Goal: Transaction & Acquisition: Purchase product/service

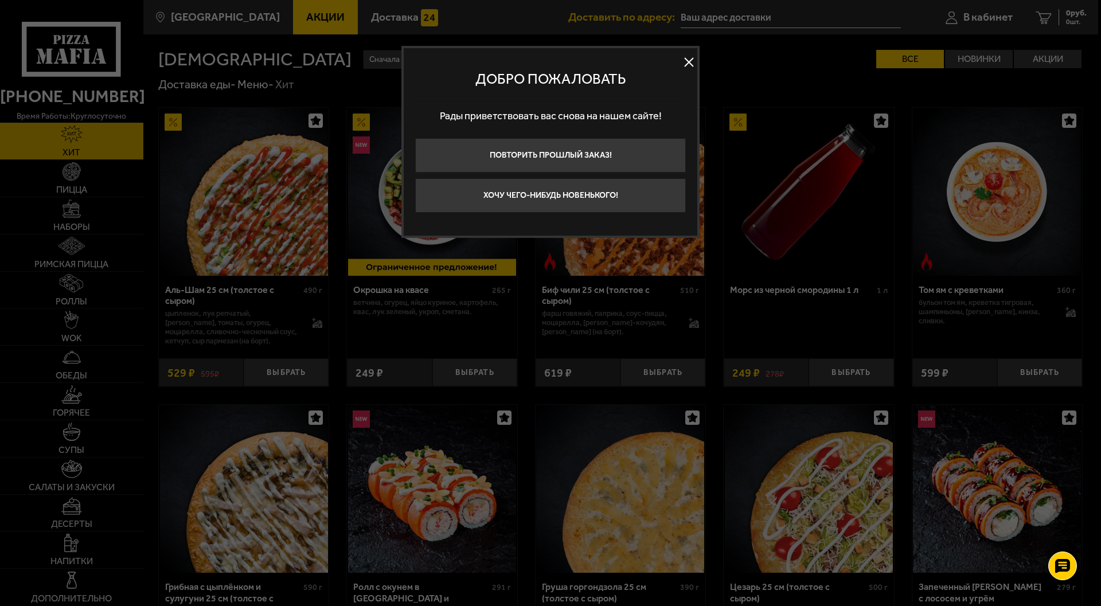
click at [687, 61] on button at bounding box center [688, 62] width 17 height 17
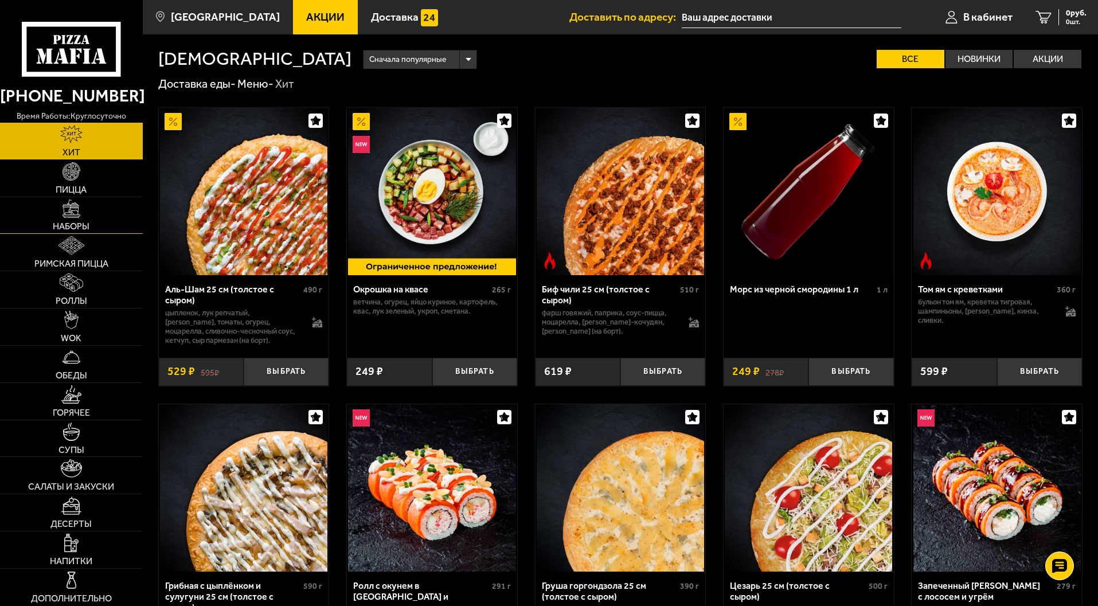
click at [98, 209] on link "Наборы" at bounding box center [71, 215] width 143 height 37
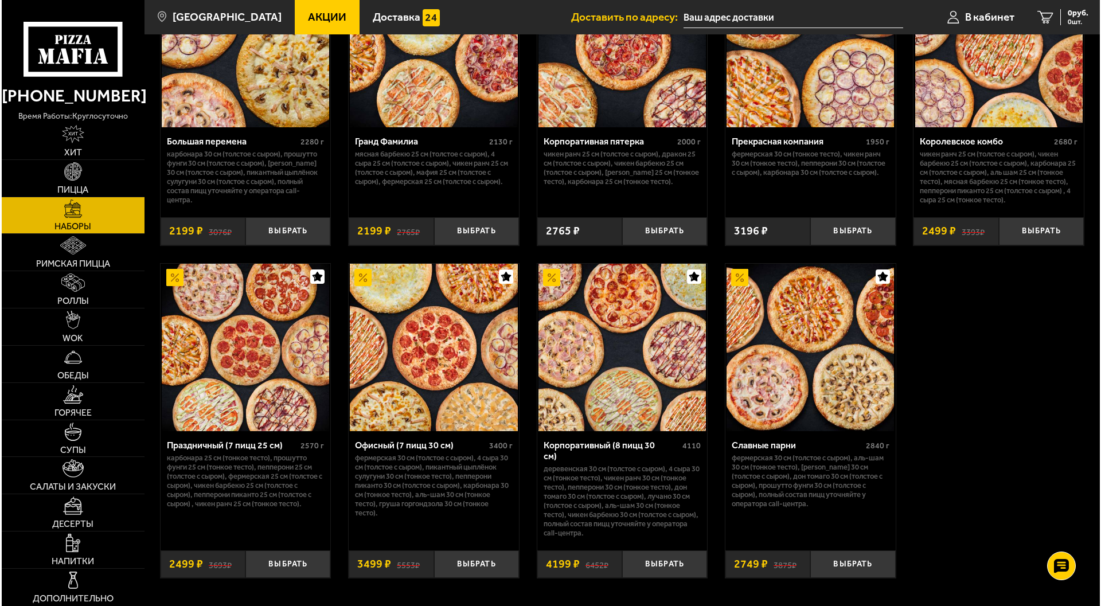
scroll to position [1605, 0]
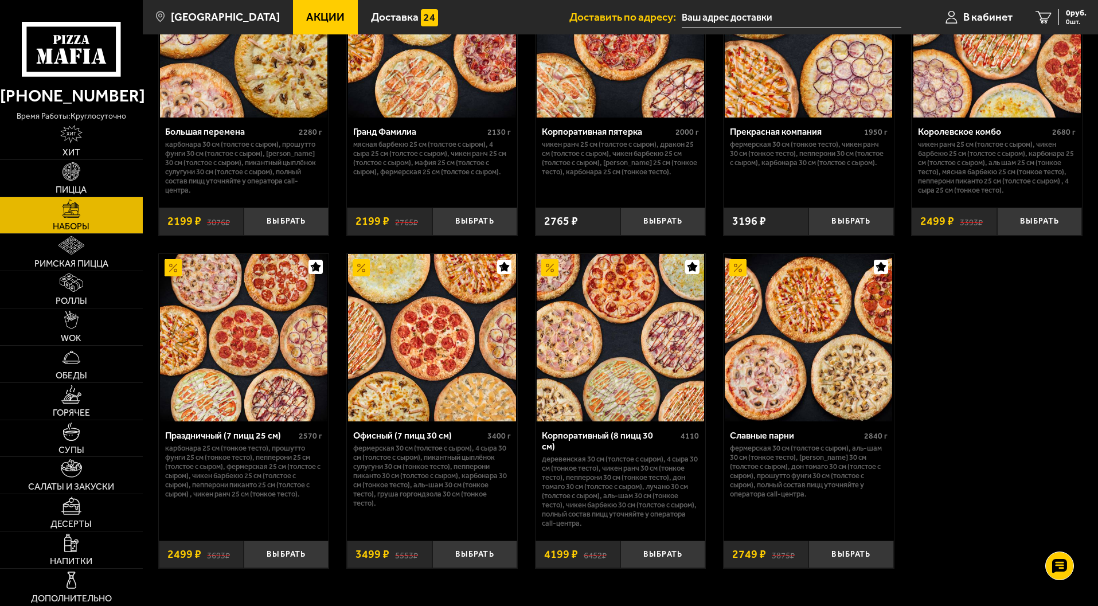
click at [626, 327] on img at bounding box center [620, 337] width 167 height 167
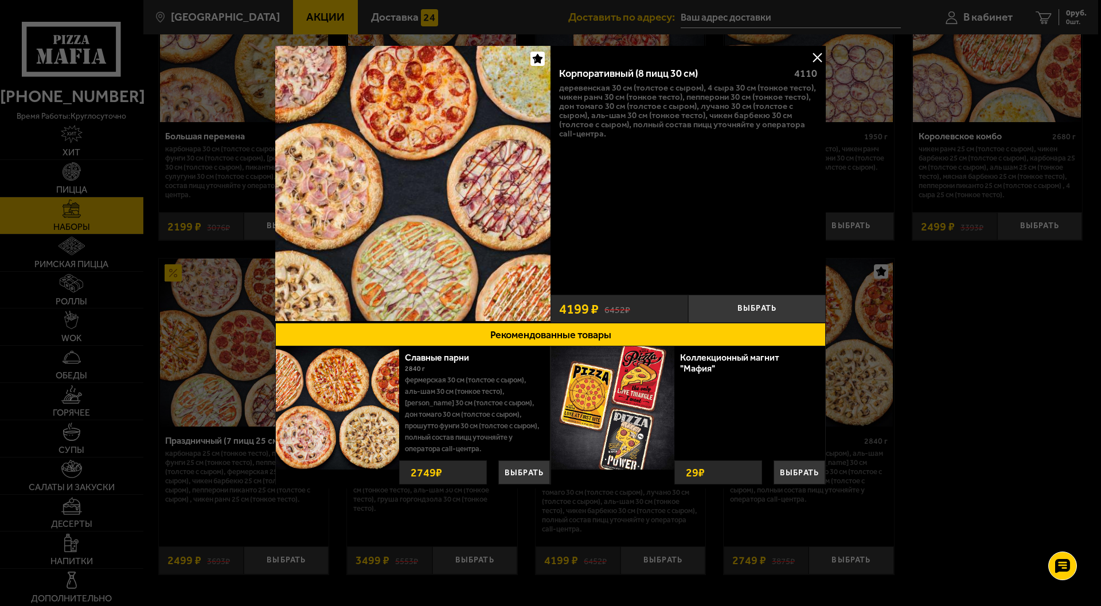
click at [816, 56] on button at bounding box center [816, 57] width 17 height 17
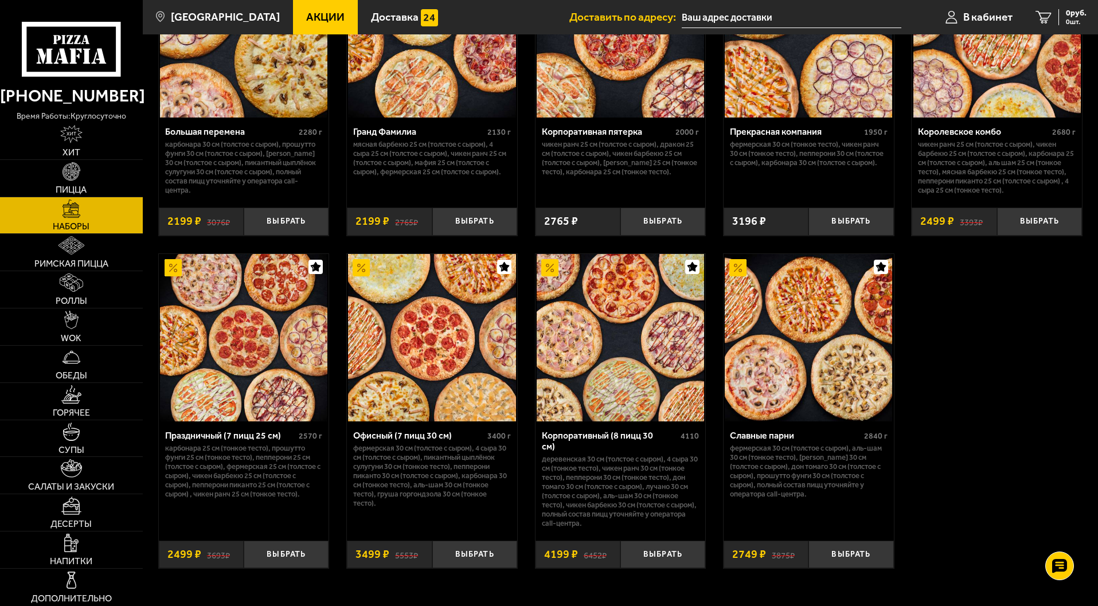
click at [446, 368] on img at bounding box center [431, 337] width 167 height 167
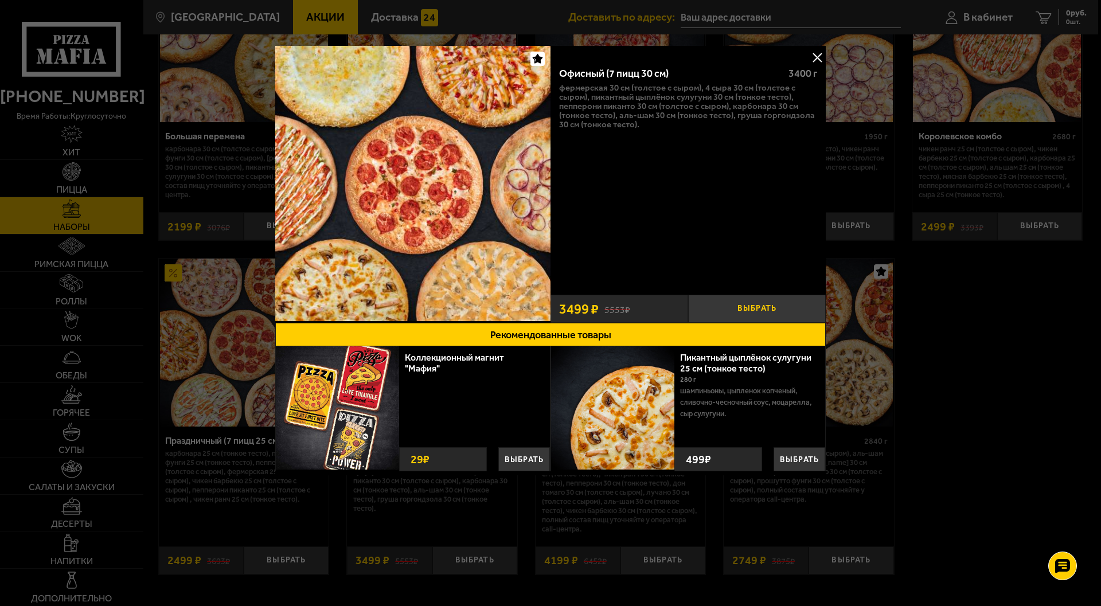
click at [792, 306] on button "Выбрать" at bounding box center [757, 309] width 138 height 28
drag, startPoint x: 1014, startPoint y: 380, endPoint x: 1005, endPoint y: 309, distance: 71.6
click at [1014, 375] on div at bounding box center [550, 303] width 1101 height 606
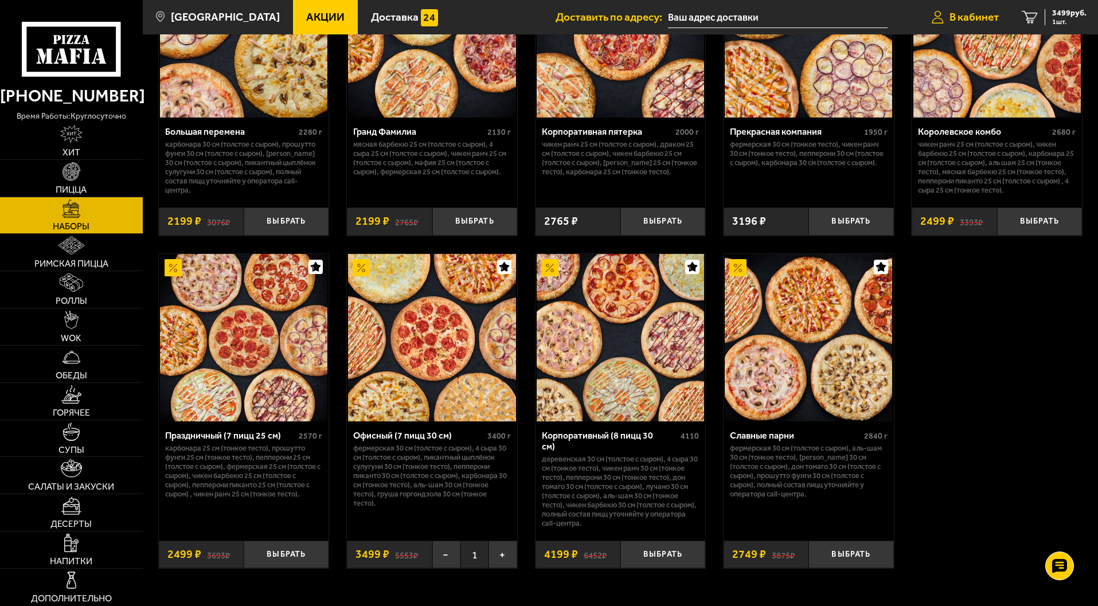
click at [978, 15] on span "В кабинет" at bounding box center [973, 16] width 49 height 11
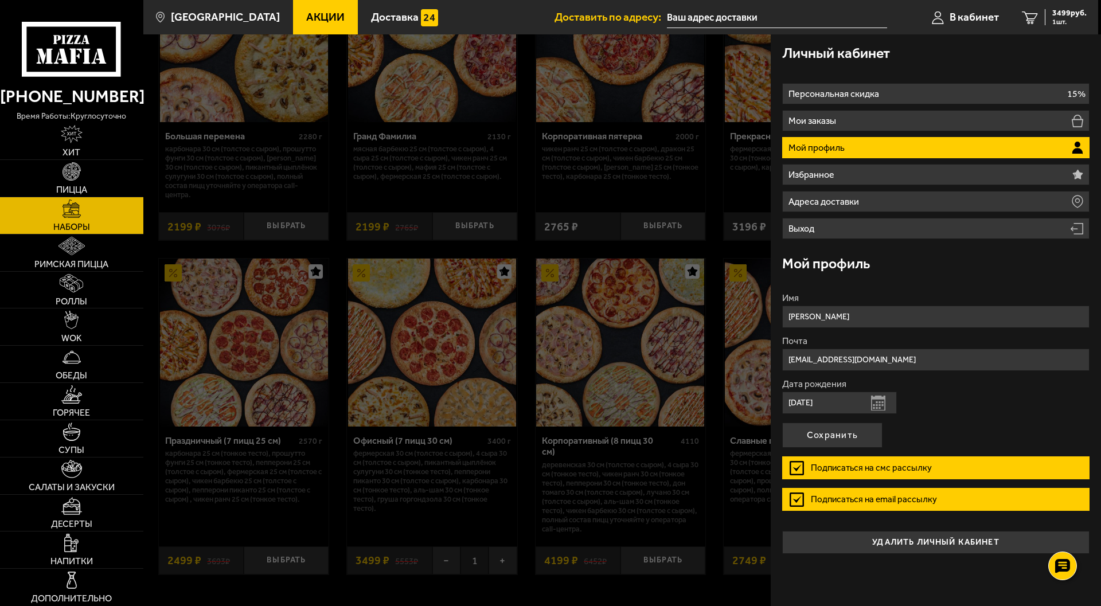
drag, startPoint x: 951, startPoint y: 45, endPoint x: 992, endPoint y: 27, distance: 45.2
click at [953, 45] on div "Личный кабинет" at bounding box center [935, 52] width 307 height 37
click at [1057, 11] on span "3499 руб." at bounding box center [1069, 13] width 34 height 8
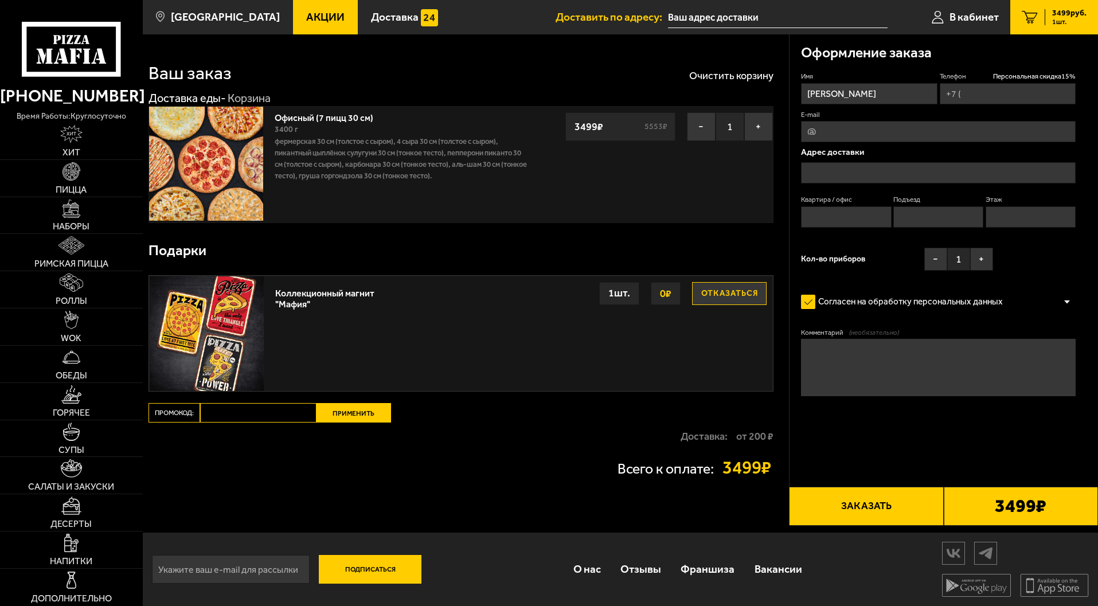
type input "[PHONE_NUMBER]"
type input "[STREET_ADDRESS]"
type input "31"
type input "1"
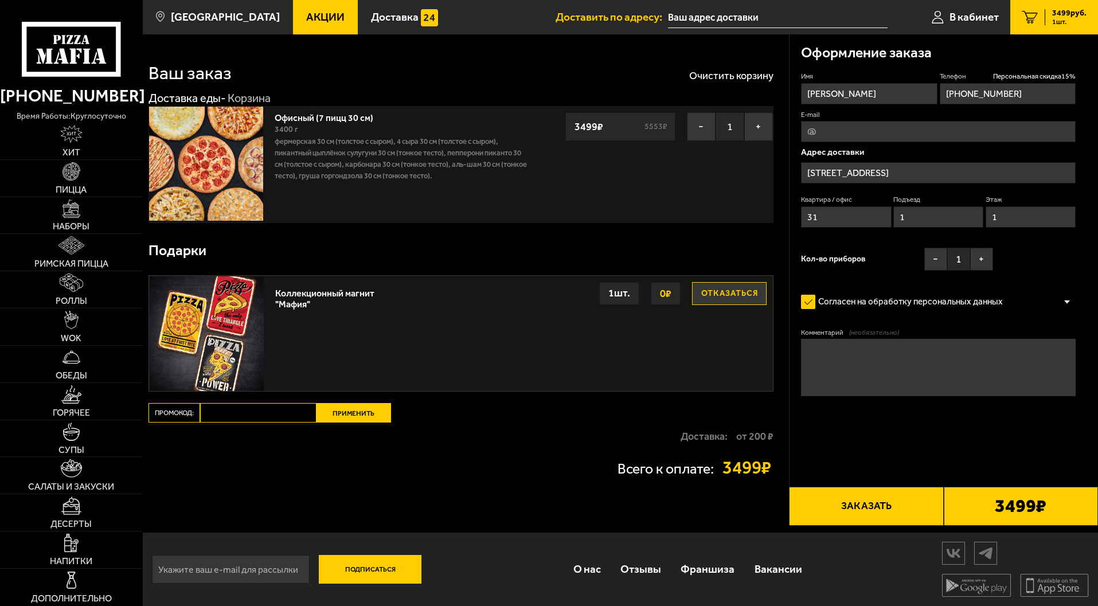
type input "[STREET_ADDRESS]"
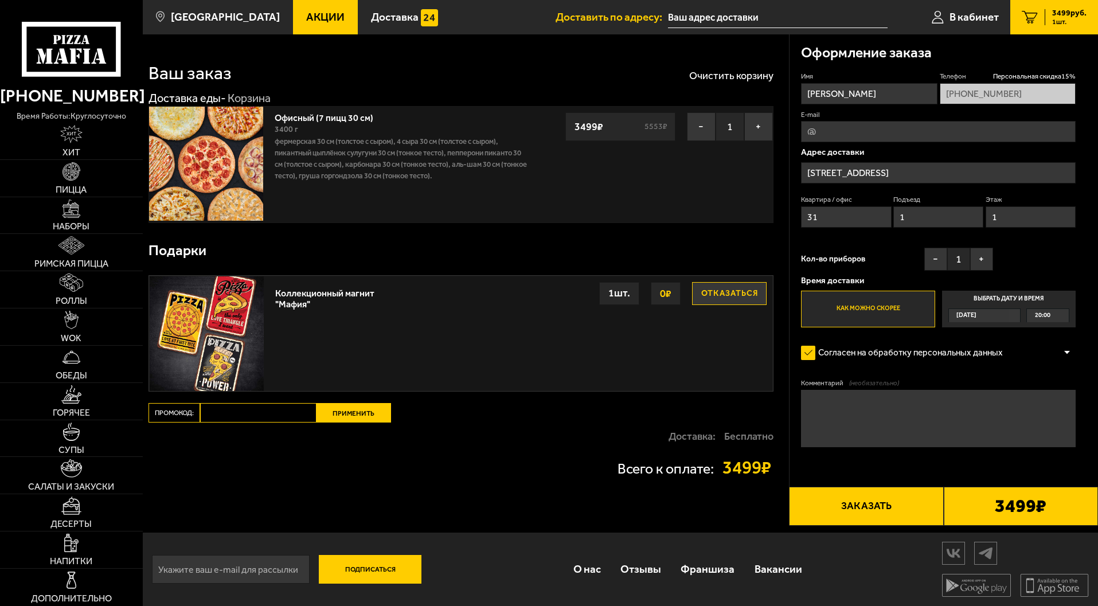
click at [713, 294] on button "Отказаться" at bounding box center [729, 293] width 75 height 23
click at [997, 315] on div "[DATE]" at bounding box center [979, 315] width 60 height 13
click at [0, 0] on input "Выбрать дату и время [DATE] 20:00" at bounding box center [0, 0] width 0 height 0
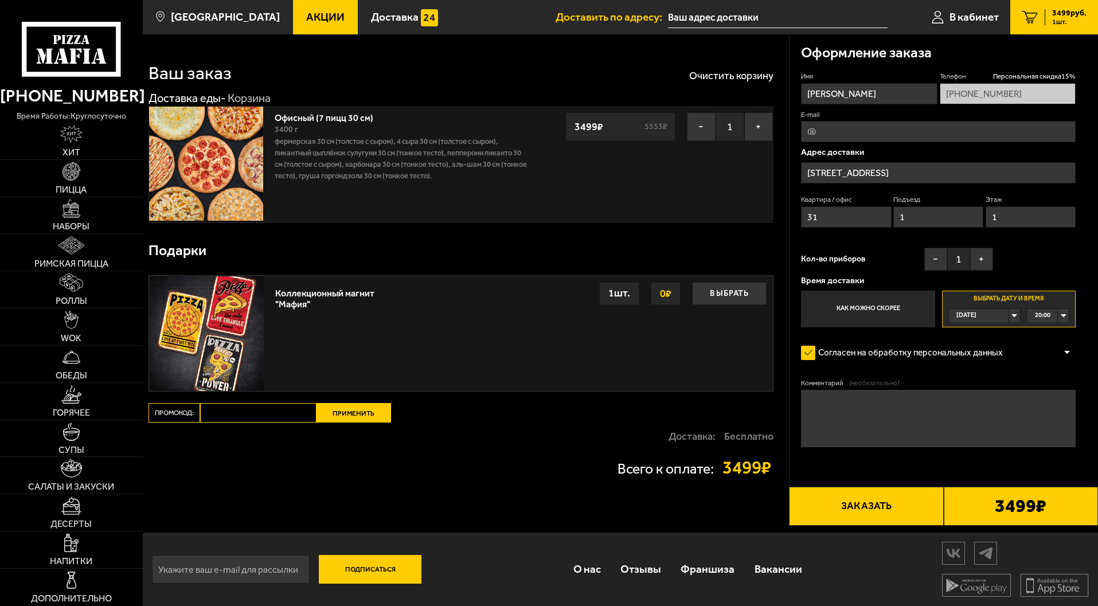
click at [1009, 312] on div "[DATE]" at bounding box center [979, 315] width 60 height 13
drag, startPoint x: 980, startPoint y: 347, endPoint x: 1008, endPoint y: 335, distance: 30.3
click at [982, 346] on li "[DATE]" at bounding box center [984, 344] width 70 height 14
click at [1062, 313] on div "00:00" at bounding box center [1048, 315] width 42 height 13
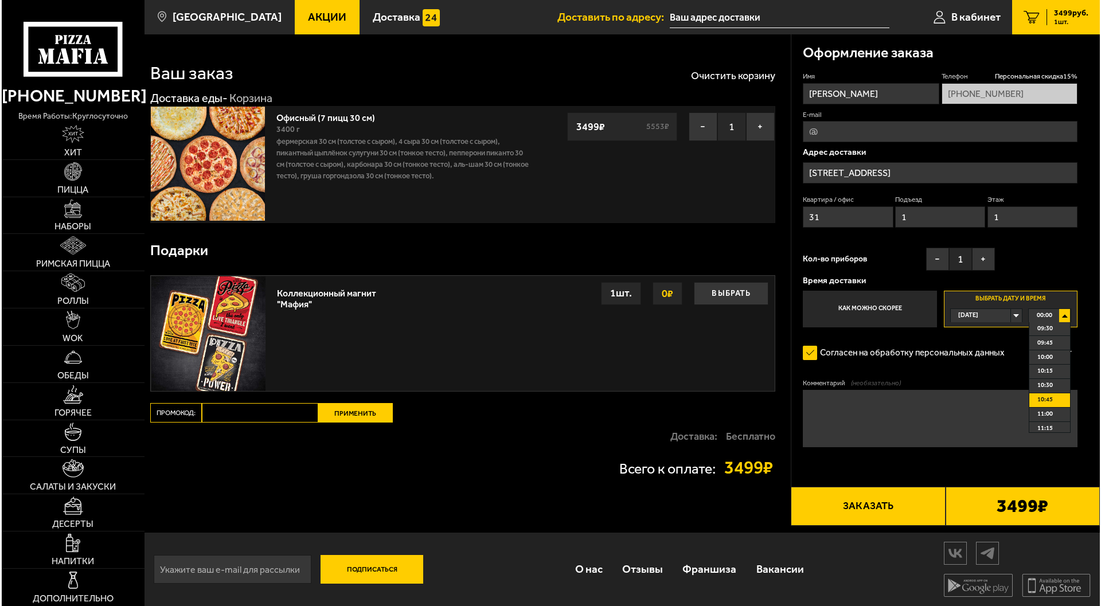
scroll to position [573, 0]
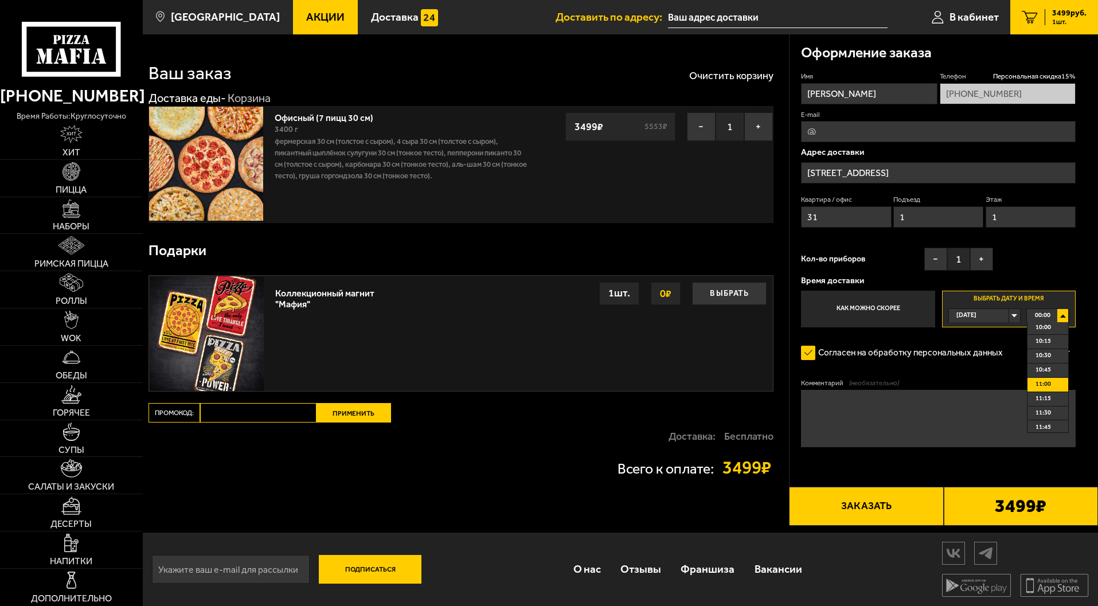
click at [1043, 389] on span "11:00" at bounding box center [1042, 384] width 15 height 13
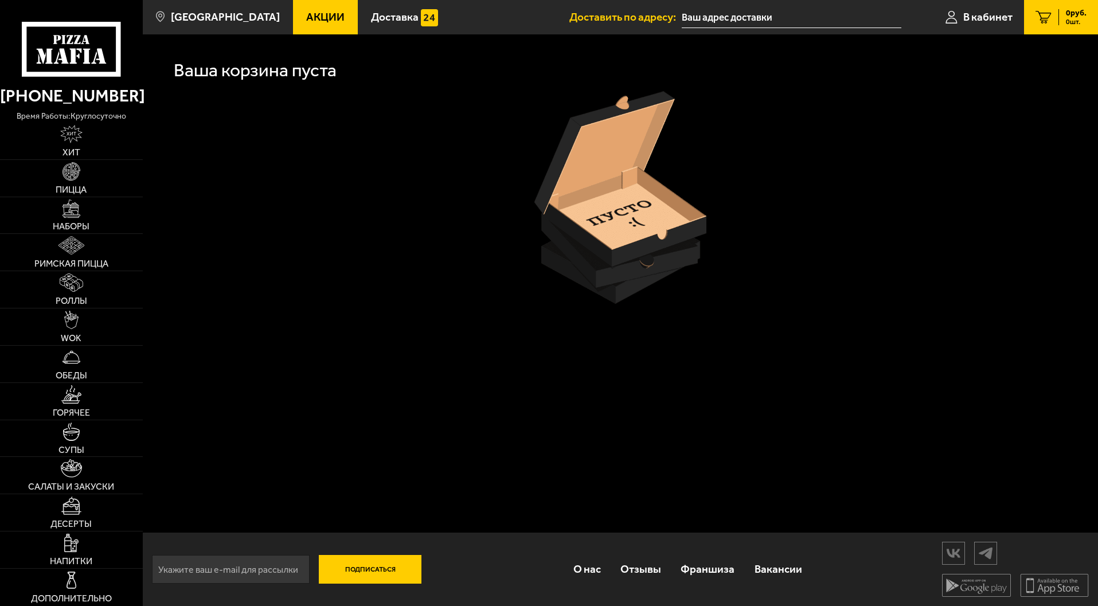
click at [780, 14] on input "text" at bounding box center [792, 17] width 220 height 21
